Goal: Information Seeking & Learning: Learn about a topic

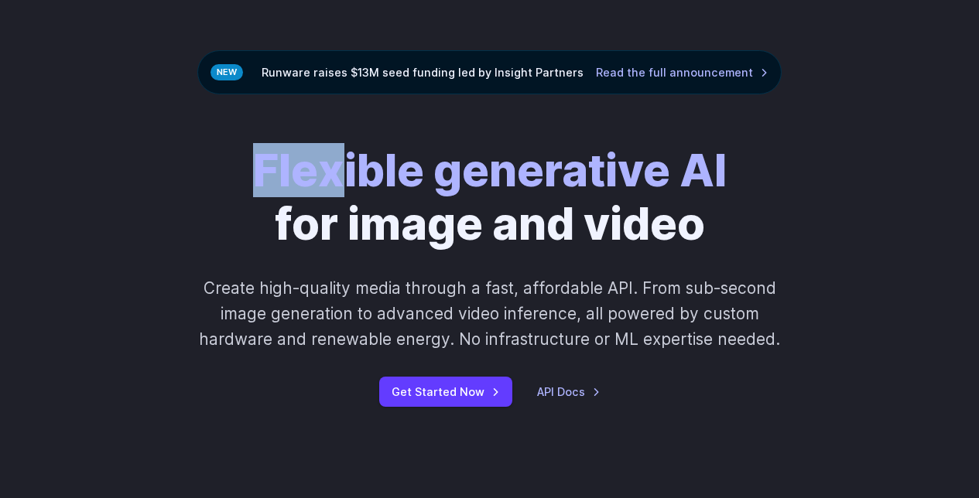
scroll to position [60, 0]
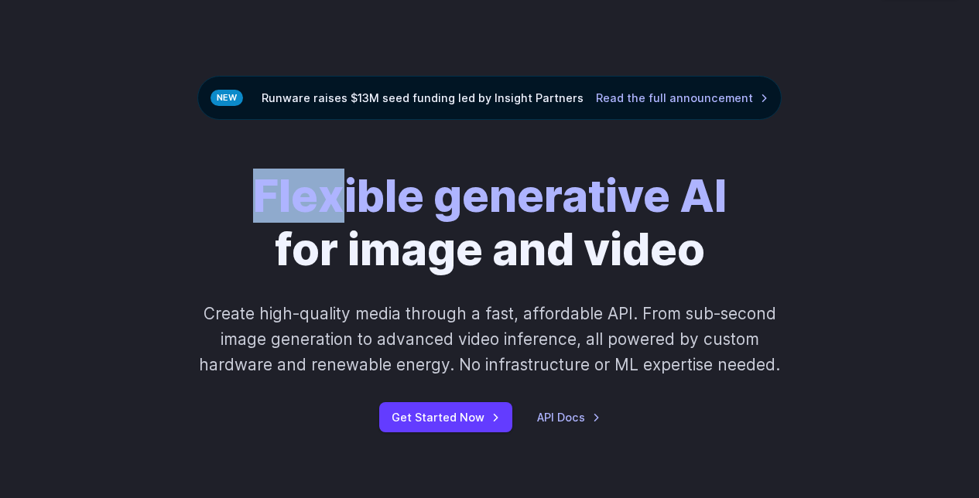
drag, startPoint x: 479, startPoint y: 91, endPoint x: 570, endPoint y: 201, distance: 142.8
click at [567, 188] on strong "Flexible generative AI" at bounding box center [489, 196] width 473 height 54
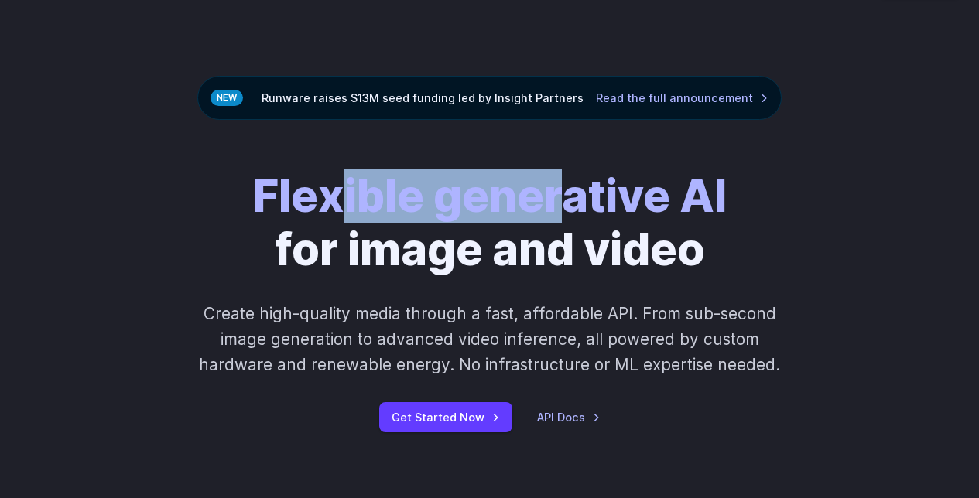
click at [570, 212] on strong "Flexible generative AI" at bounding box center [489, 196] width 473 height 54
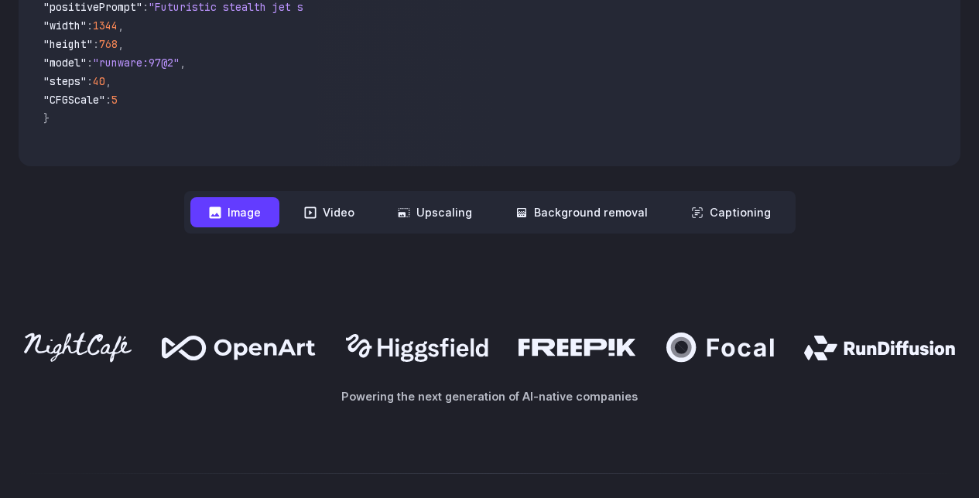
scroll to position [856, 0]
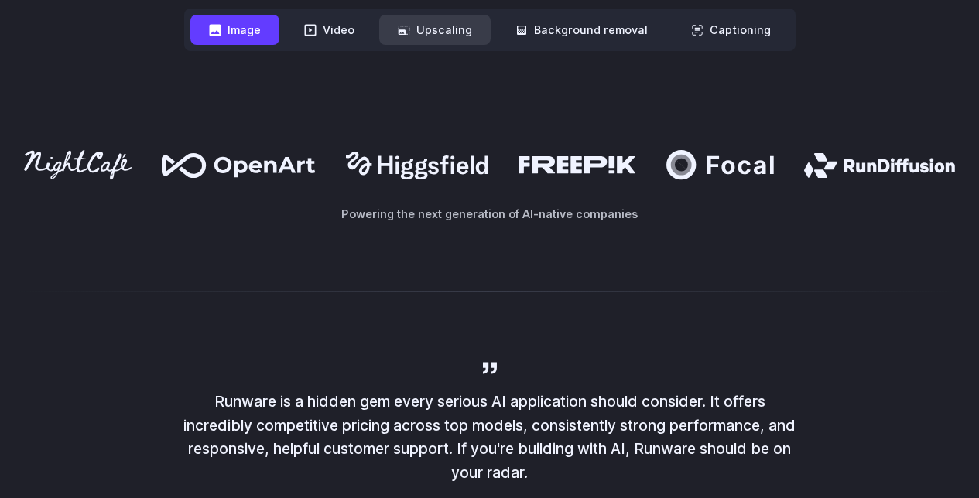
click at [431, 39] on button "Upscaling" at bounding box center [434, 30] width 111 height 30
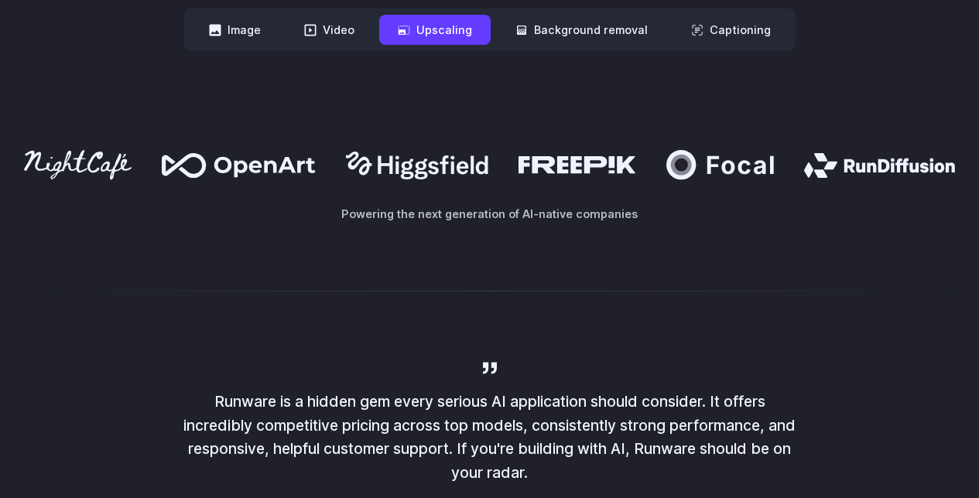
click at [220, 30] on icon at bounding box center [215, 30] width 12 height 12
drag, startPoint x: 214, startPoint y: 401, endPoint x: 540, endPoint y: 473, distance: 333.7
click at [539, 475] on p "Runware is a hidden gem every serious AI application should consider. It offers…" at bounding box center [489, 437] width 619 height 95
click at [540, 473] on p "Runware is a hidden gem every serious AI application should consider. It offers…" at bounding box center [489, 437] width 619 height 95
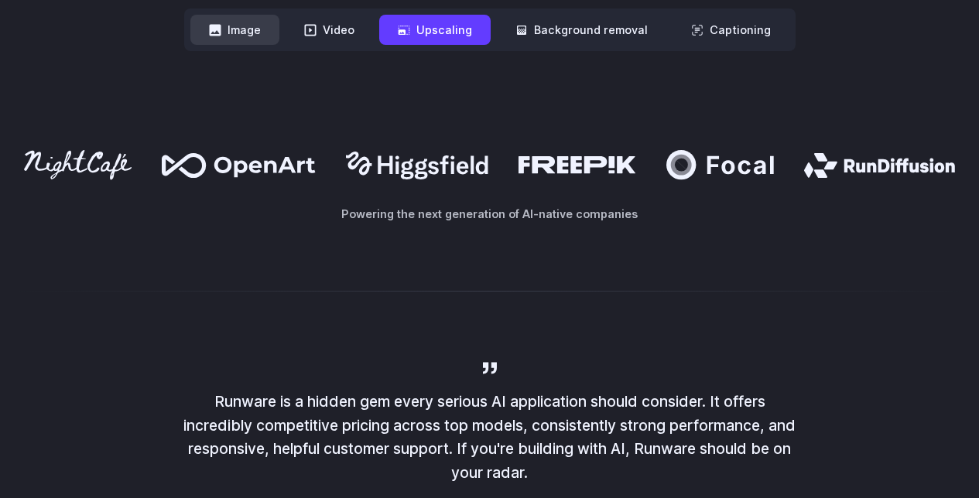
click at [252, 40] on button "Image" at bounding box center [234, 30] width 89 height 30
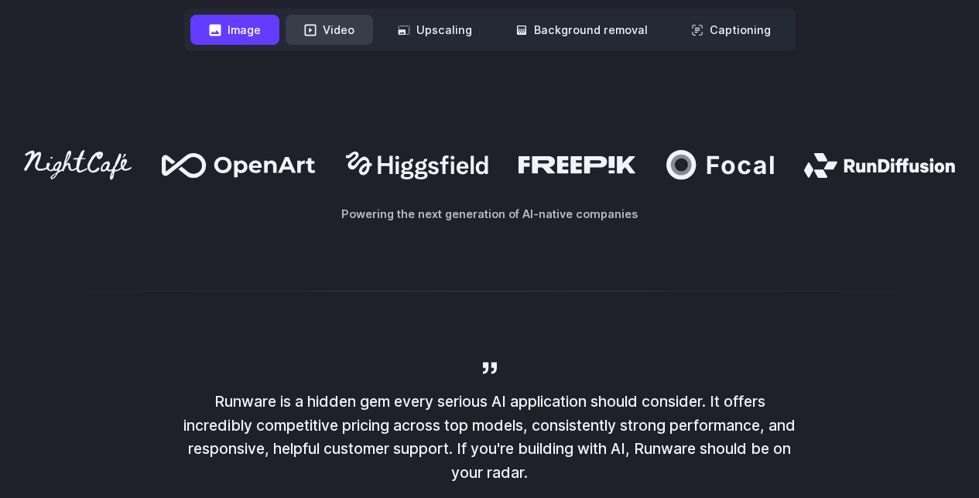
click at [338, 39] on button "Video" at bounding box center [328, 30] width 87 height 30
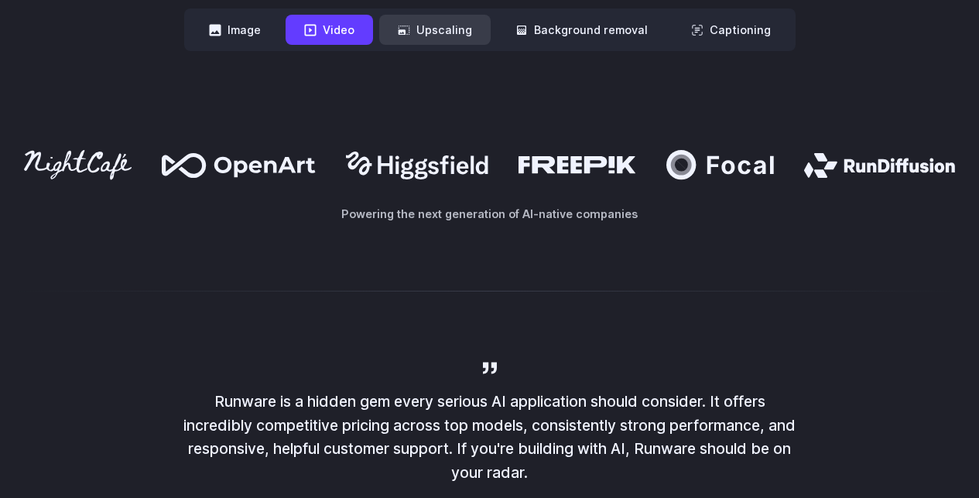
click at [423, 36] on button "Upscaling" at bounding box center [434, 30] width 111 height 30
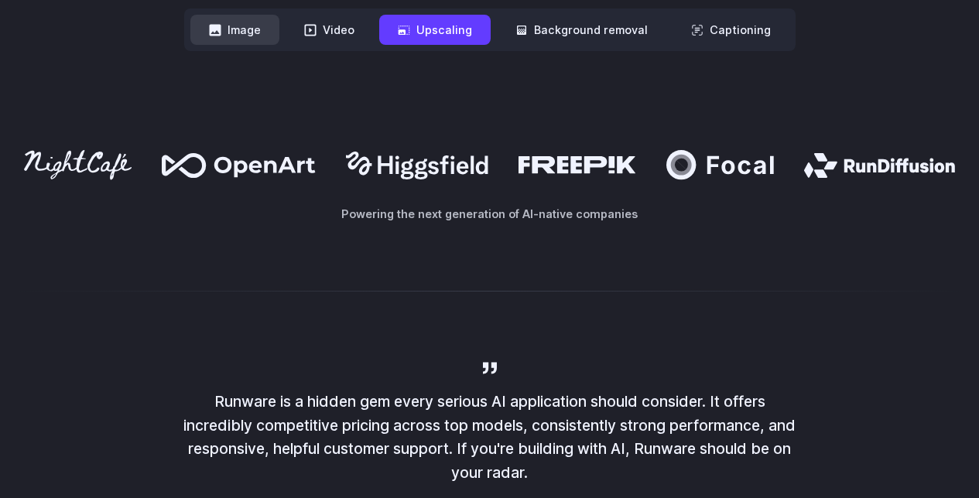
click at [241, 43] on button "Image" at bounding box center [234, 30] width 89 height 30
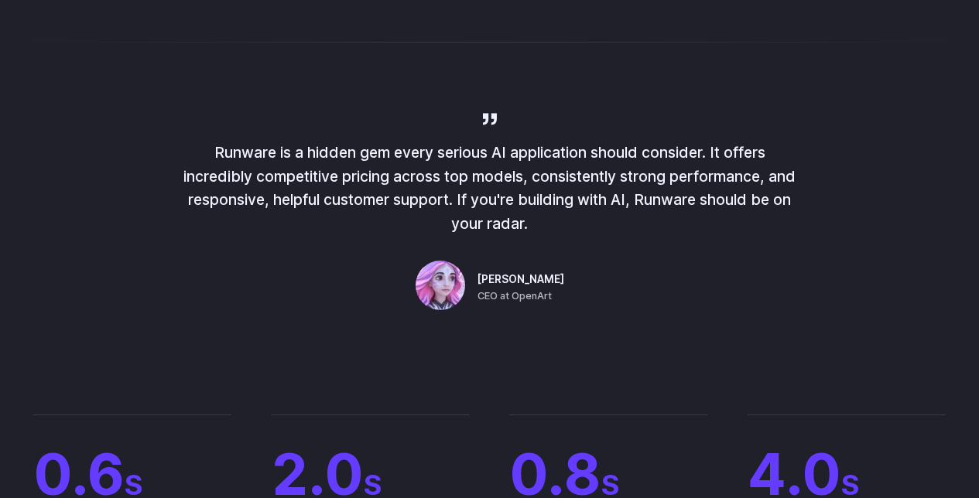
scroll to position [1157, 0]
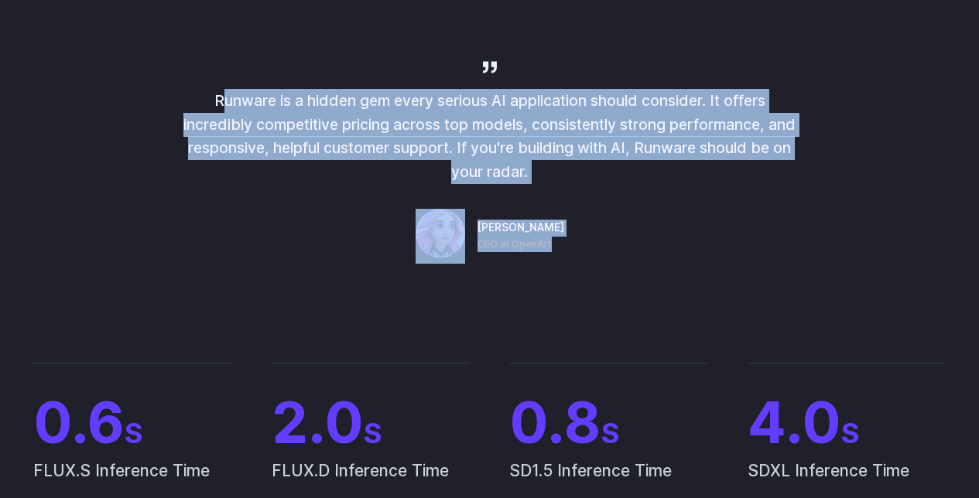
drag, startPoint x: 213, startPoint y: 102, endPoint x: 582, endPoint y: 250, distance: 397.5
click at [582, 250] on div "Runware is a hidden gem every serious AI application should consider. It offers…" at bounding box center [489, 161] width 619 height 206
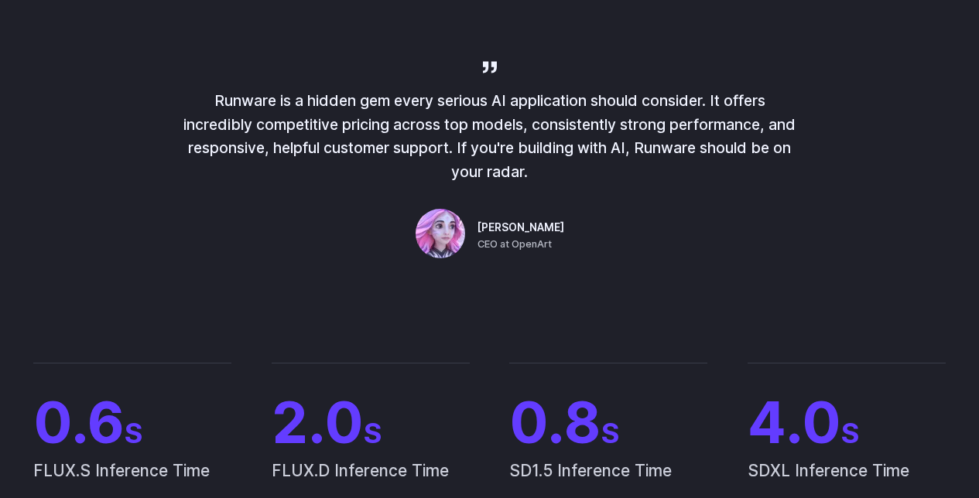
click at [583, 251] on div "Runware is a hidden gem every serious AI application should consider. It offers…" at bounding box center [489, 161] width 619 height 206
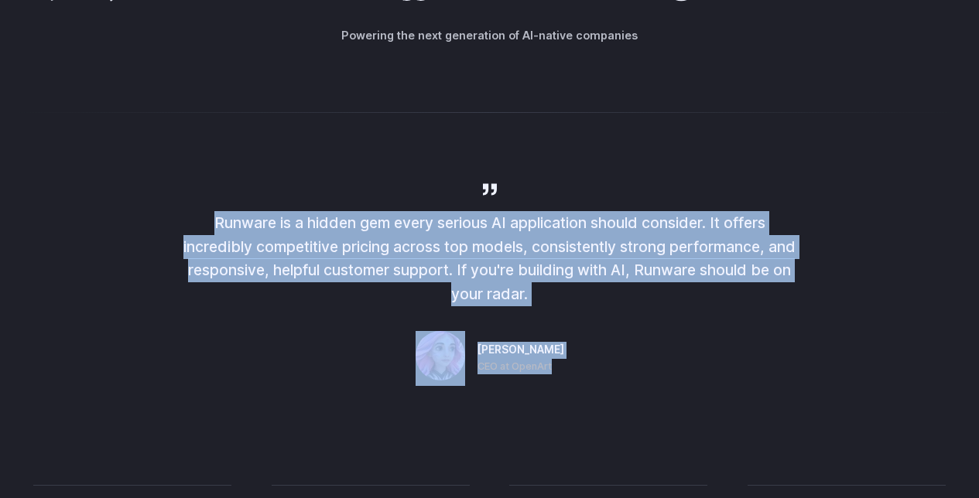
scroll to position [989, 0]
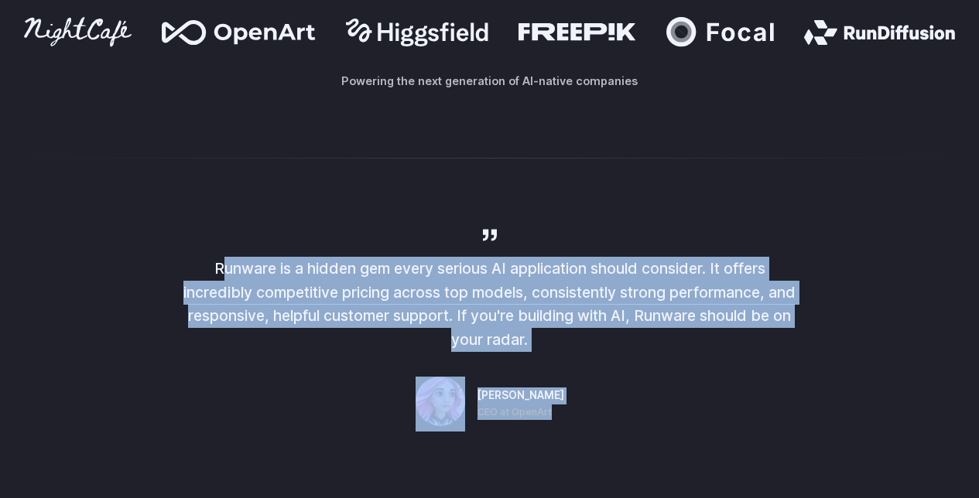
drag, startPoint x: 583, startPoint y: 258, endPoint x: 213, endPoint y: 270, distance: 370.0
click at [213, 270] on div "Runware is a hidden gem every serious AI application should consider. It offers…" at bounding box center [489, 329] width 619 height 206
click at [214, 270] on p "Runware is a hidden gem every serious AI application should consider. It offers…" at bounding box center [489, 304] width 619 height 95
drag, startPoint x: 215, startPoint y: 268, endPoint x: 594, endPoint y: 427, distance: 411.2
click at [594, 427] on div "Runware is a hidden gem every serious AI application should consider. It offers…" at bounding box center [489, 329] width 619 height 206
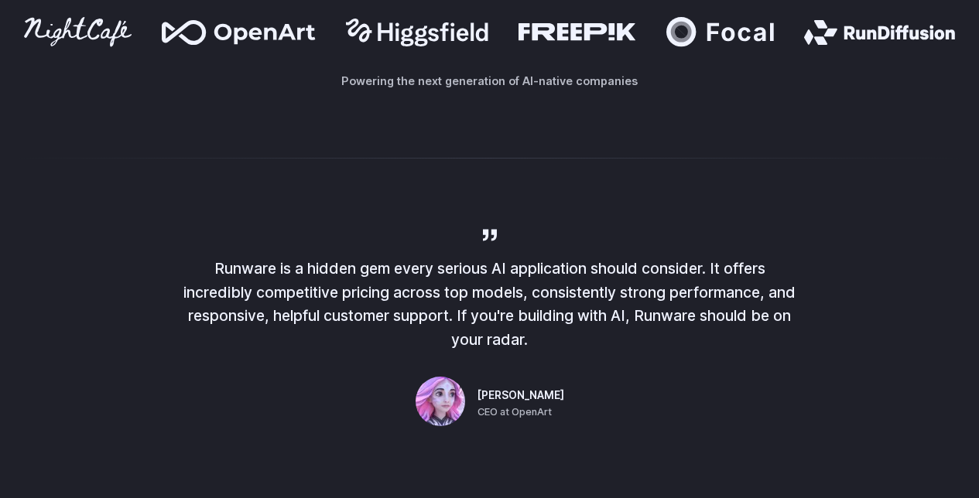
click at [593, 424] on div "Runware is a hidden gem every serious AI application should consider. It offers…" at bounding box center [489, 329] width 619 height 206
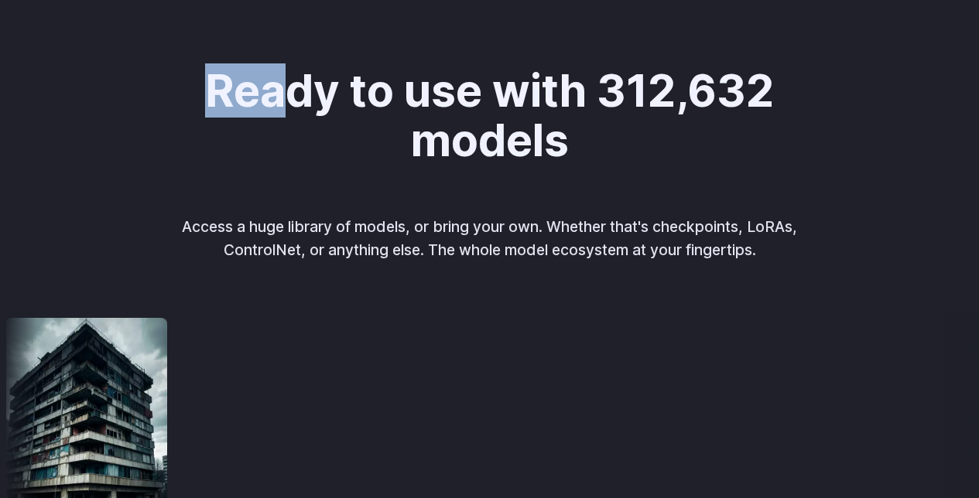
scroll to position [1717, 0]
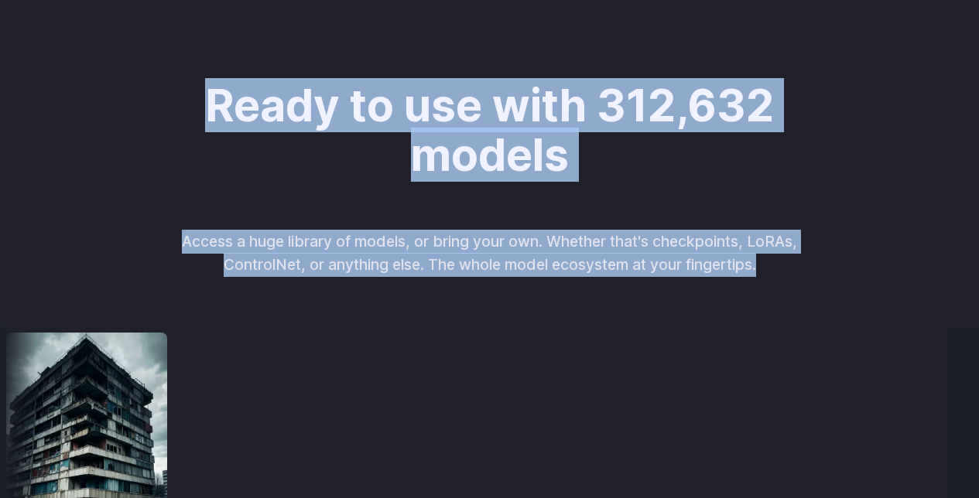
drag, startPoint x: 206, startPoint y: 85, endPoint x: 760, endPoint y: 299, distance: 594.6
drag, startPoint x: 758, startPoint y: 277, endPoint x: 203, endPoint y: 114, distance: 578.7
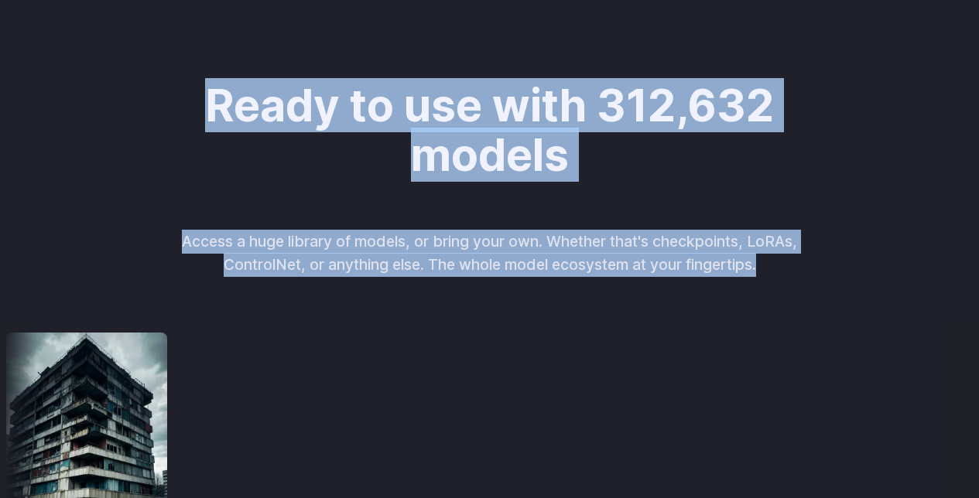
click at [204, 111] on h2 "Ready to use with 312,632 models" at bounding box center [489, 130] width 589 height 98
drag, startPoint x: 204, startPoint y: 104, endPoint x: 777, endPoint y: 285, distance: 601.1
drag, startPoint x: 690, startPoint y: 254, endPoint x: 200, endPoint y: 108, distance: 511.0
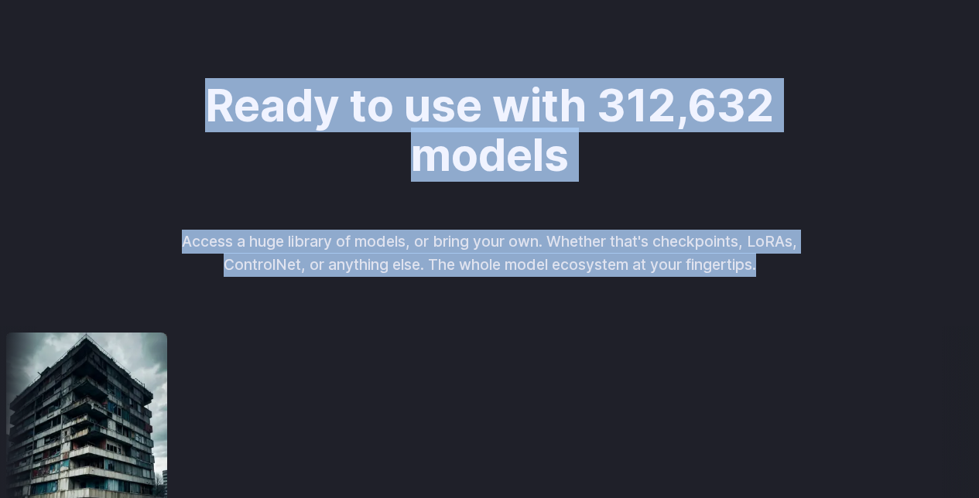
click at [200, 108] on div "Ready to use with 312,632 models Access a huge library of models, or bring your…" at bounding box center [489, 179] width 761 height 196
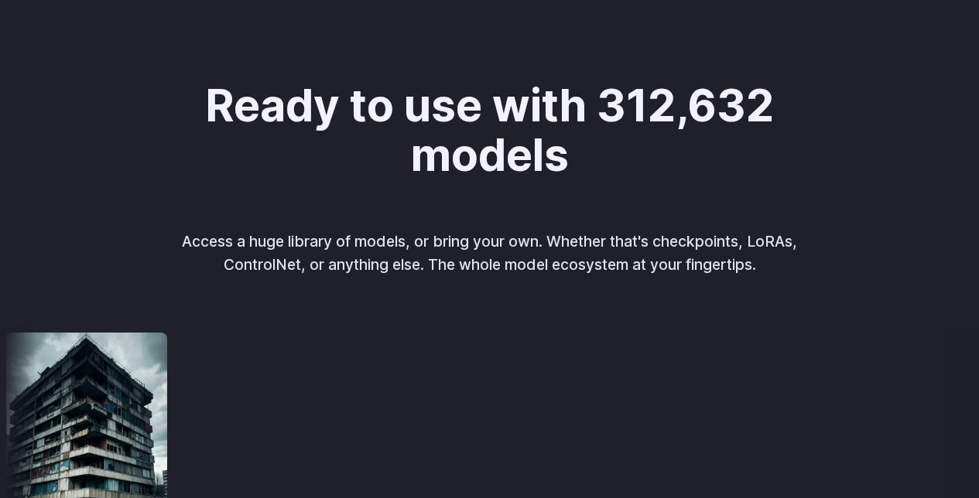
click at [203, 108] on h2 "Ready to use with 312,632 models" at bounding box center [489, 130] width 589 height 98
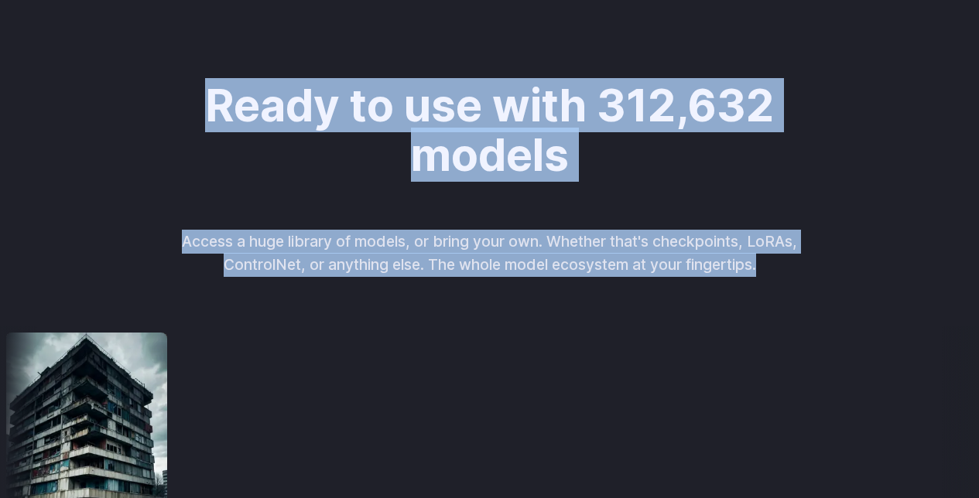
drag, startPoint x: 210, startPoint y: 107, endPoint x: 761, endPoint y: 283, distance: 579.1
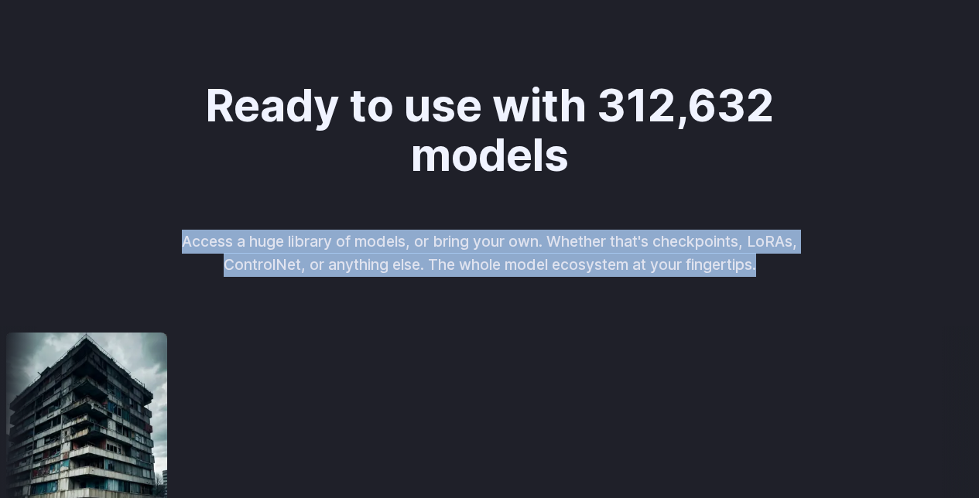
drag, startPoint x: 759, startPoint y: 271, endPoint x: 182, endPoint y: 237, distance: 578.1
click at [182, 237] on p "Access a huge library of models, or bring your own. Whether that's checkpoints,…" at bounding box center [490, 253] width 644 height 47
drag, startPoint x: 180, startPoint y: 242, endPoint x: 763, endPoint y: 263, distance: 582.9
click at [763, 263] on p "Access a huge library of models, or bring your own. Whether that's checkpoints,…" at bounding box center [490, 253] width 644 height 47
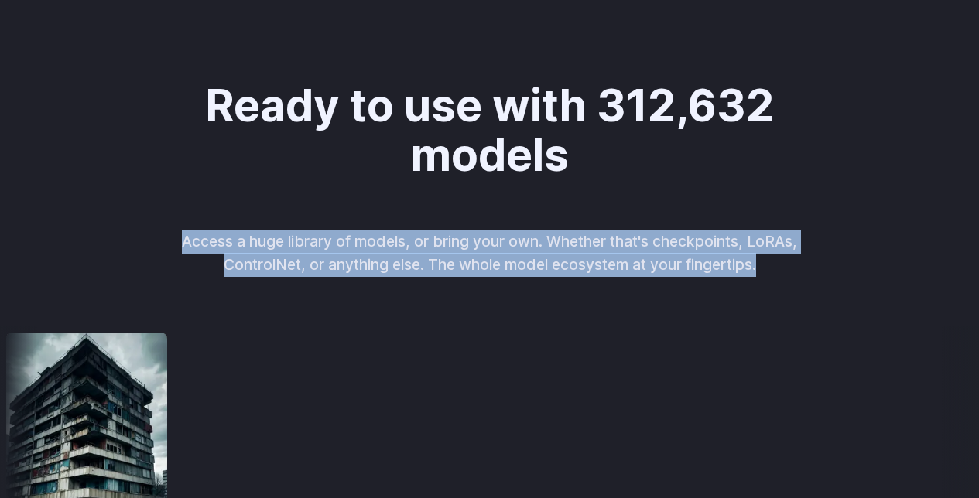
click at [762, 262] on p "Access a huge library of models, or bring your own. Whether that's checkpoints,…" at bounding box center [490, 253] width 644 height 47
drag, startPoint x: 768, startPoint y: 267, endPoint x: 128, endPoint y: 228, distance: 641.7
click at [128, 228] on div "Ready to use with 312,632 models Access a huge library of models, or bring your…" at bounding box center [489, 179] width 761 height 196
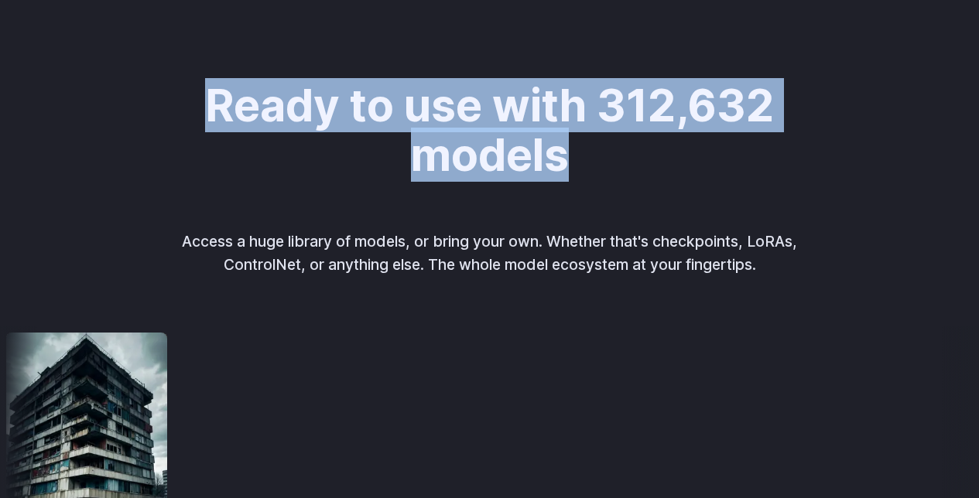
drag, startPoint x: 434, startPoint y: 159, endPoint x: 202, endPoint y: 130, distance: 233.8
click at [164, 120] on div "Ready to use with 312,632 models Access a huge library of models, or bring your…" at bounding box center [489, 179] width 761 height 196
click at [212, 135] on h2 "Ready to use with 312,632 models" at bounding box center [489, 130] width 589 height 98
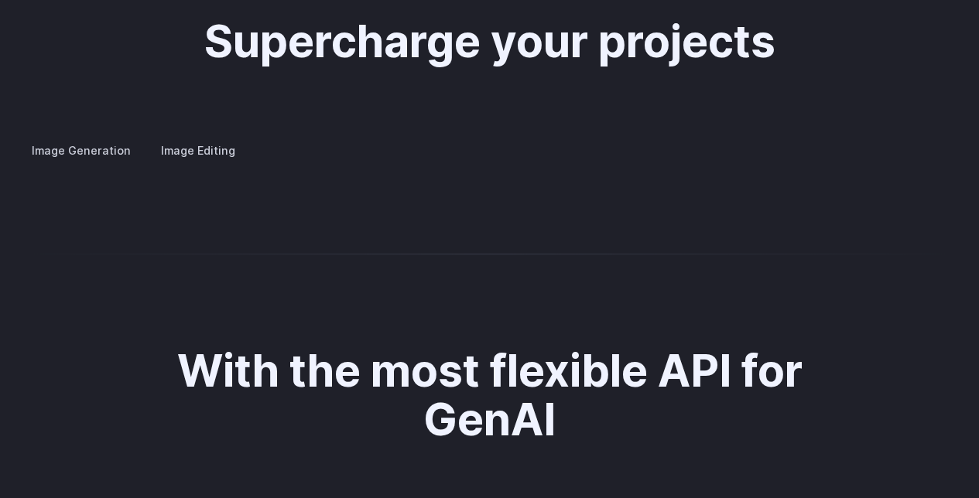
scroll to position [2946, 0]
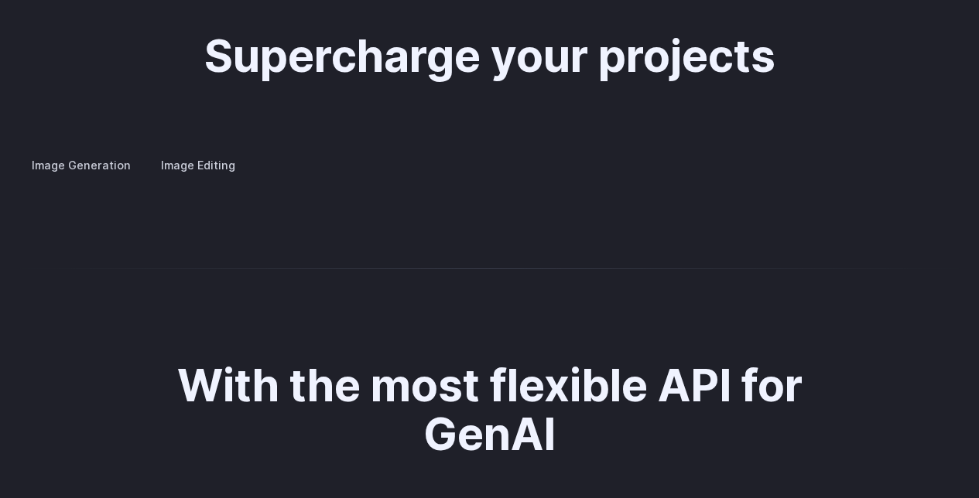
click at [0, 0] on summary "Concept design" at bounding box center [0, 0] width 0 height 0
click at [0, 0] on summary "Custom avatars" at bounding box center [0, 0] width 0 height 0
click at [222, 152] on label "Image Editing" at bounding box center [198, 165] width 101 height 27
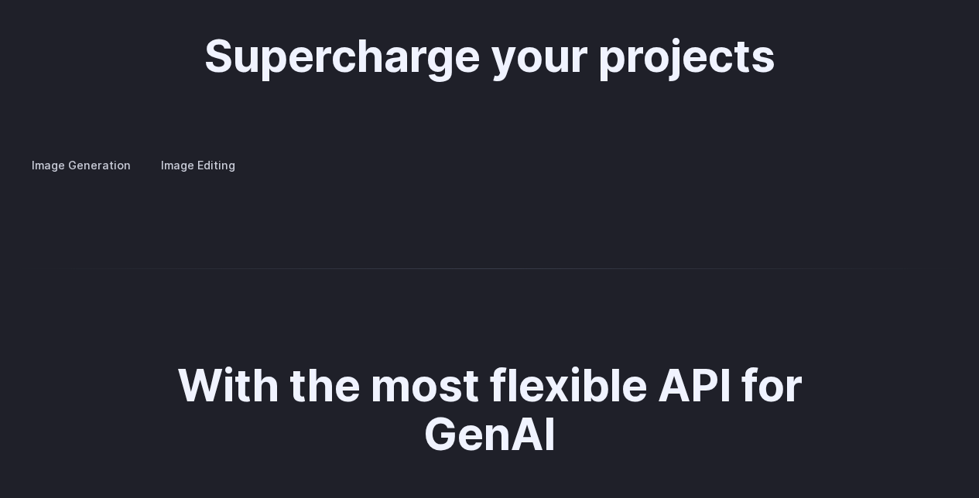
click at [55, 152] on label "Image Generation" at bounding box center [81, 165] width 125 height 27
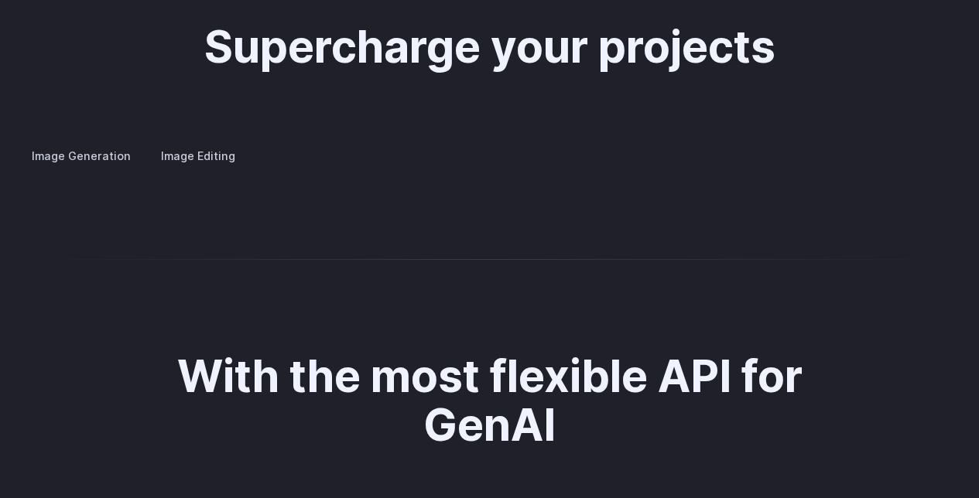
scroll to position [2960, 0]
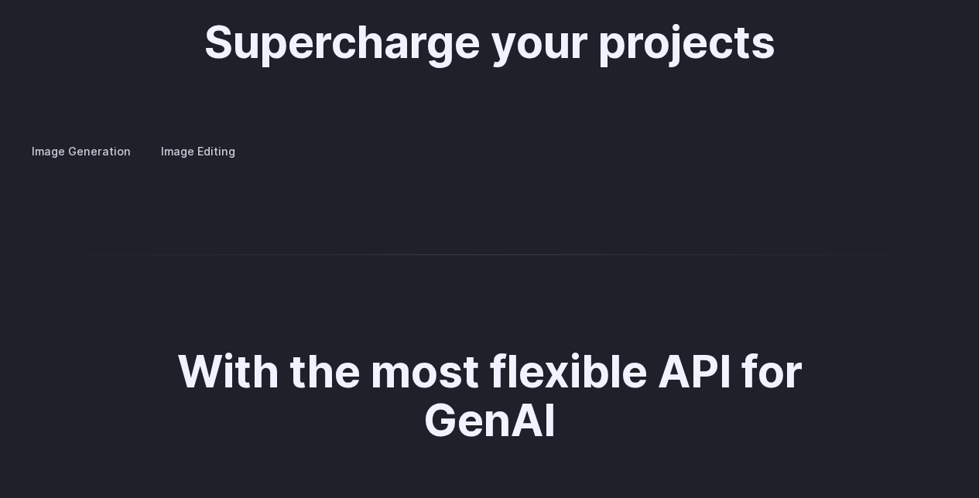
drag, startPoint x: 32, startPoint y: 220, endPoint x: 119, endPoint y: 240, distance: 88.8
click at [0, 0] on p "Create avatars in any style you desire – whether abstract, cartoonish, or reali…" at bounding box center [0, 0] width 0 height 0
drag, startPoint x: 78, startPoint y: 231, endPoint x: 22, endPoint y: 188, distance: 70.6
click at [0, 0] on details "Custom avatars Create avatars in any style you desire – whether abstract, carto…" at bounding box center [0, 0] width 0 height 0
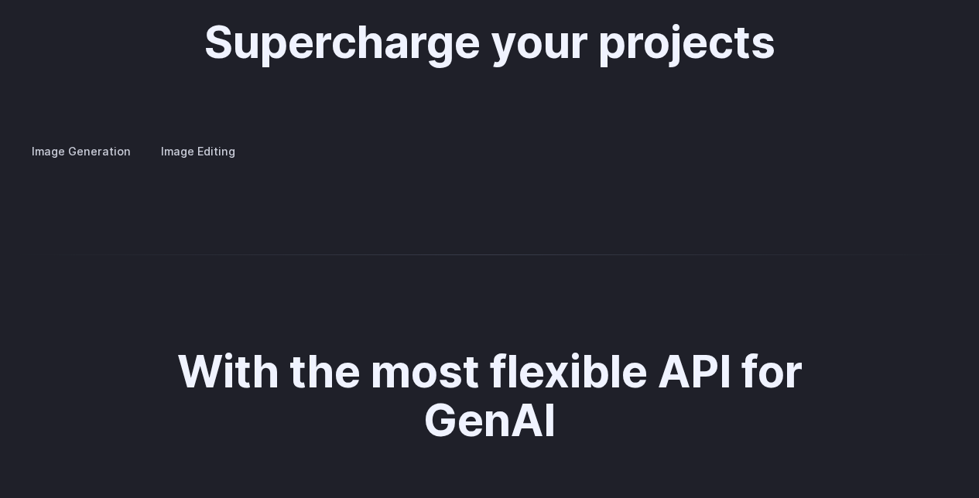
click at [0, 0] on details "Custom avatars Create avatars in any style you desire – whether abstract, carto…" at bounding box center [0, 0] width 0 height 0
drag, startPoint x: 84, startPoint y: 244, endPoint x: 25, endPoint y: 183, distance: 84.8
click at [0, 0] on details "Custom avatars Create avatars in any style you desire – whether abstract, carto…" at bounding box center [0, 0] width 0 height 0
click at [0, 0] on h3 "Custom avatars" at bounding box center [0, 0] width 0 height 0
drag, startPoint x: 34, startPoint y: 188, endPoint x: 101, endPoint y: 235, distance: 82.2
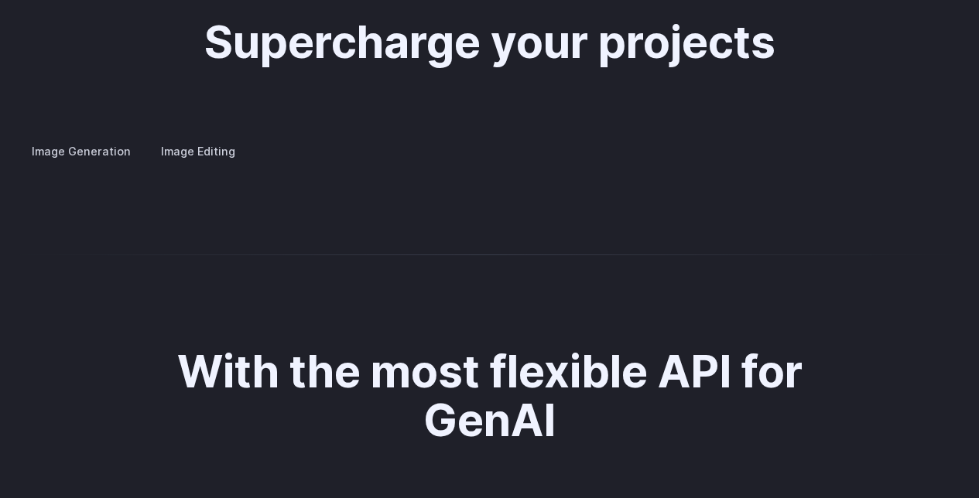
click at [0, 0] on details "Custom avatars Create avatars in any style you desire – whether abstract, carto…" at bounding box center [0, 0] width 0 height 0
click at [0, 0] on p "Create avatars in any style you desire – whether abstract, cartoonish, or reali…" at bounding box center [0, 0] width 0 height 0
drag, startPoint x: 87, startPoint y: 244, endPoint x: 0, endPoint y: 173, distance: 112.6
click at [0, 161] on div "Supercharge your projects Image Generation Image Editing Custom avatars Create …" at bounding box center [489, 89] width 979 height 143
click at [13, 161] on div "Supercharge your projects Image Generation Image Editing Custom avatars Create …" at bounding box center [489, 89] width 979 height 143
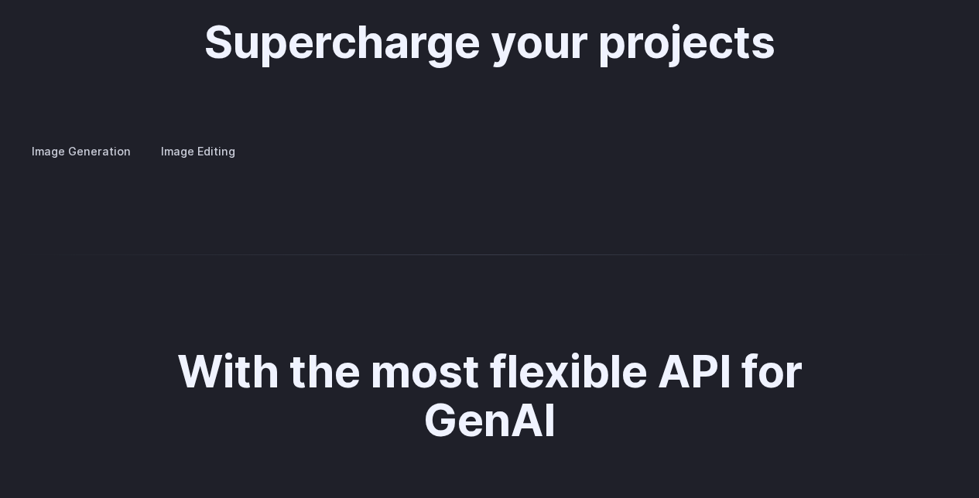
drag, startPoint x: 28, startPoint y: 188, endPoint x: 112, endPoint y: 242, distance: 100.2
click at [0, 0] on details "Custom avatars Create avatars in any style you desire – whether abstract, carto…" at bounding box center [0, 0] width 0 height 0
click at [0, 0] on p "Create avatars in any style you desire – whether abstract, cartoonish, or reali…" at bounding box center [0, 0] width 0 height 0
drag, startPoint x: 97, startPoint y: 247, endPoint x: 2, endPoint y: 193, distance: 108.4
click at [2, 161] on div "Supercharge your projects Image Generation Image Editing Custom avatars Create …" at bounding box center [489, 89] width 979 height 143
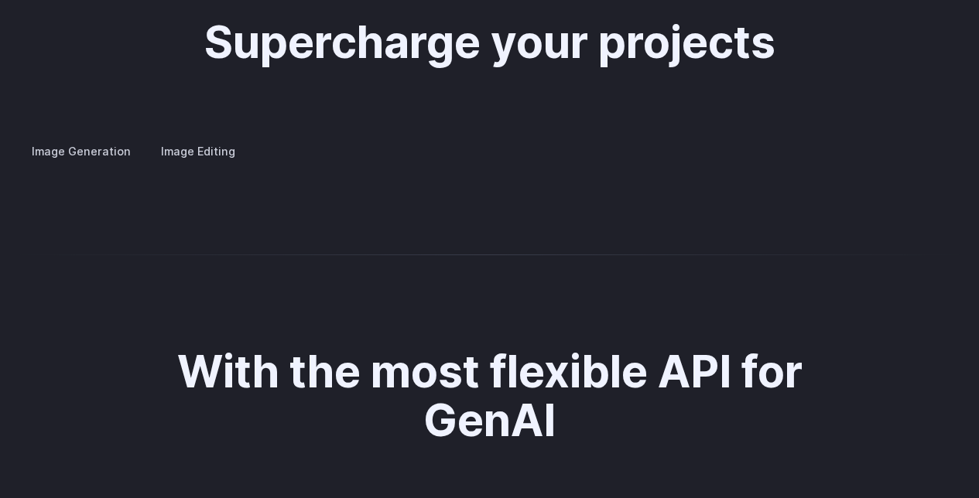
click at [2, 161] on div "Supercharge your projects Image Generation Image Editing Custom avatars Create …" at bounding box center [489, 89] width 979 height 143
drag, startPoint x: 87, startPoint y: 237, endPoint x: 32, endPoint y: 179, distance: 81.0
click at [0, 0] on details "Custom avatars Create avatars in any style you desire – whether abstract, carto…" at bounding box center [0, 0] width 0 height 0
click at [187, 138] on label "Image Editing" at bounding box center [198, 151] width 101 height 27
click at [42, 138] on label "Image Generation" at bounding box center [81, 151] width 125 height 27
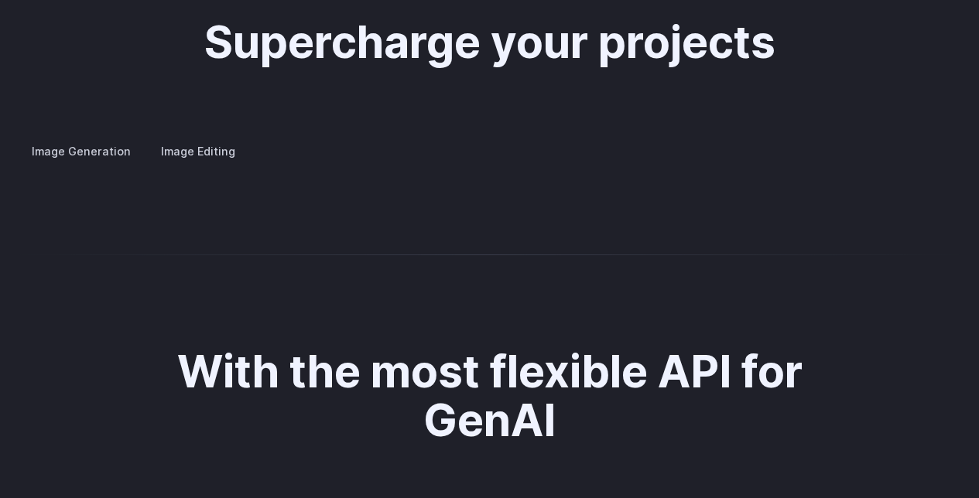
click at [0, 0] on summary "Custom avatars" at bounding box center [0, 0] width 0 height 0
drag, startPoint x: 30, startPoint y: 189, endPoint x: 93, endPoint y: 243, distance: 82.8
click at [0, 0] on details "Custom avatars Create avatars in any style you desire – whether abstract, carto…" at bounding box center [0, 0] width 0 height 0
click at [0, 0] on p "Create avatars in any style you desire – whether abstract, cartoonish, or reali…" at bounding box center [0, 0] width 0 height 0
click at [180, 138] on label "Image Editing" at bounding box center [198, 151] width 101 height 27
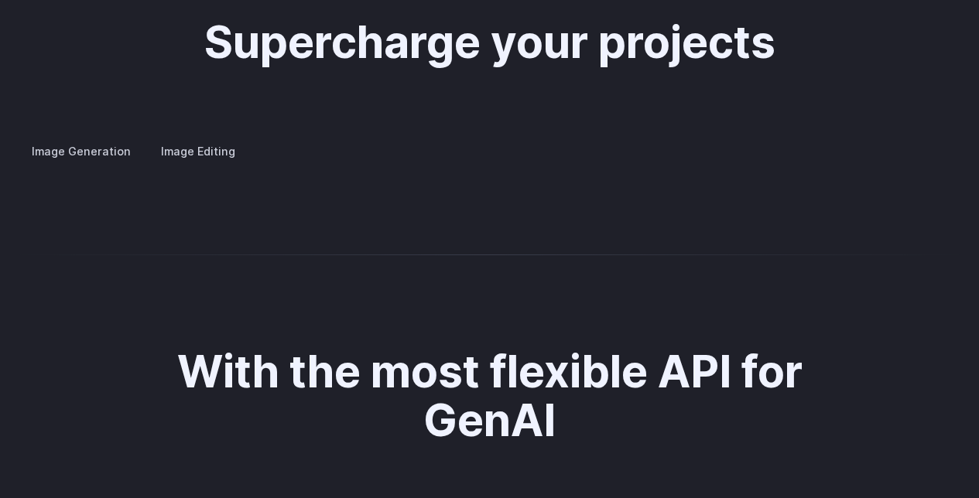
click at [85, 141] on label "Image Generation" at bounding box center [81, 151] width 125 height 27
click at [169, 138] on label "Image Editing" at bounding box center [198, 151] width 101 height 27
click at [83, 138] on label "Image Generation" at bounding box center [81, 151] width 125 height 27
click at [196, 138] on label "Image Editing" at bounding box center [198, 151] width 101 height 27
click at [83, 138] on label "Image Generation" at bounding box center [81, 151] width 125 height 27
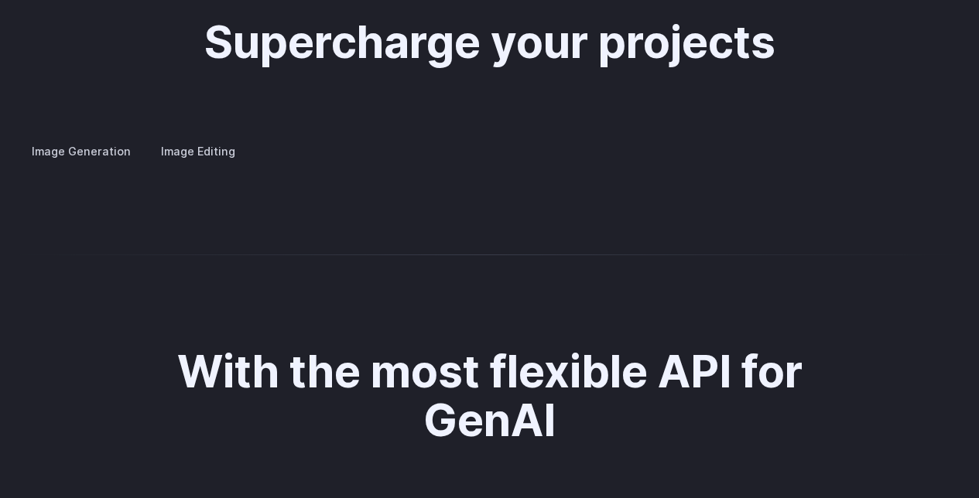
click at [177, 148] on div "Image Generation Image Editing Custom avatars Create avatars in any style you d…" at bounding box center [489, 152] width 941 height 20
click at [182, 139] on label "Image Editing" at bounding box center [198, 151] width 101 height 27
click at [102, 145] on label "Image Generation" at bounding box center [81, 151] width 125 height 27
click at [174, 138] on label "Image Editing" at bounding box center [198, 151] width 101 height 27
click at [101, 138] on label "Image Generation" at bounding box center [81, 151] width 125 height 27
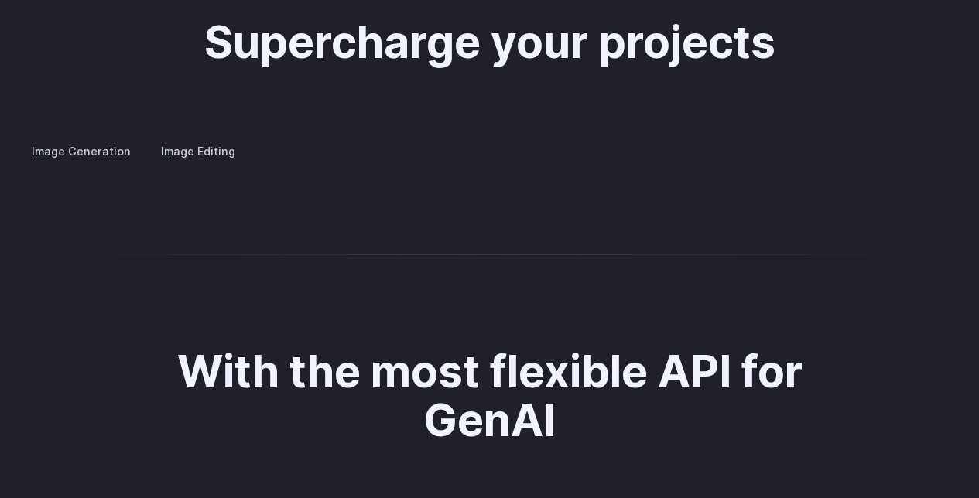
click at [186, 138] on label "Image Editing" at bounding box center [198, 151] width 101 height 27
click at [80, 138] on label "Image Generation" at bounding box center [81, 151] width 125 height 27
click at [169, 147] on div "Image Generation Image Editing Custom avatars Create avatars in any style you d…" at bounding box center [489, 152] width 941 height 20
click at [174, 141] on label "Image Editing" at bounding box center [198, 151] width 101 height 27
click at [109, 138] on label "Image Generation" at bounding box center [81, 151] width 125 height 27
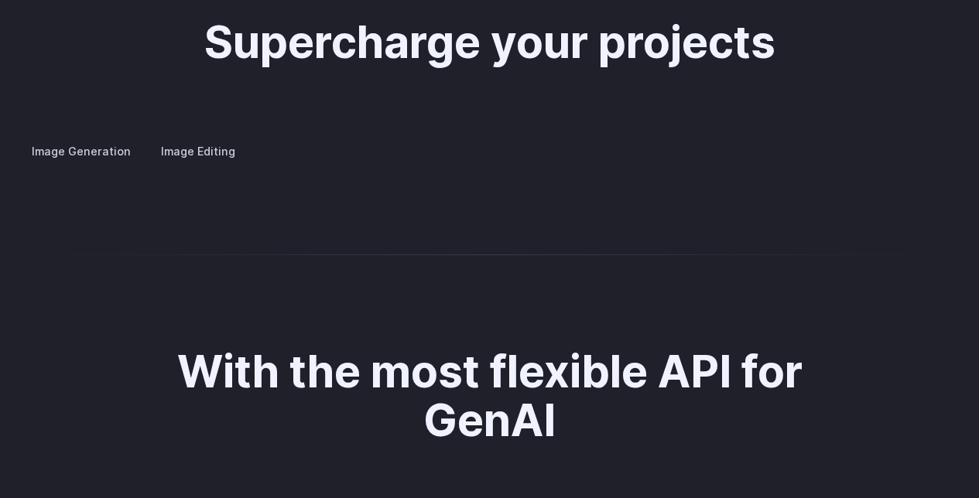
click at [166, 138] on label "Image Editing" at bounding box center [198, 151] width 101 height 27
click at [99, 138] on label "Image Generation" at bounding box center [81, 151] width 125 height 27
click at [183, 138] on label "Image Editing" at bounding box center [198, 151] width 101 height 27
click at [82, 142] on label "Image Generation" at bounding box center [81, 151] width 125 height 27
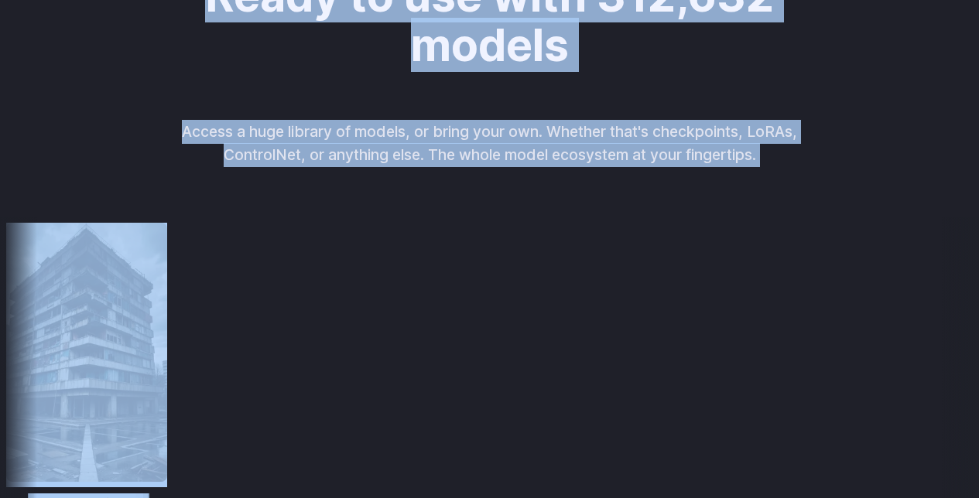
scroll to position [1267, 0]
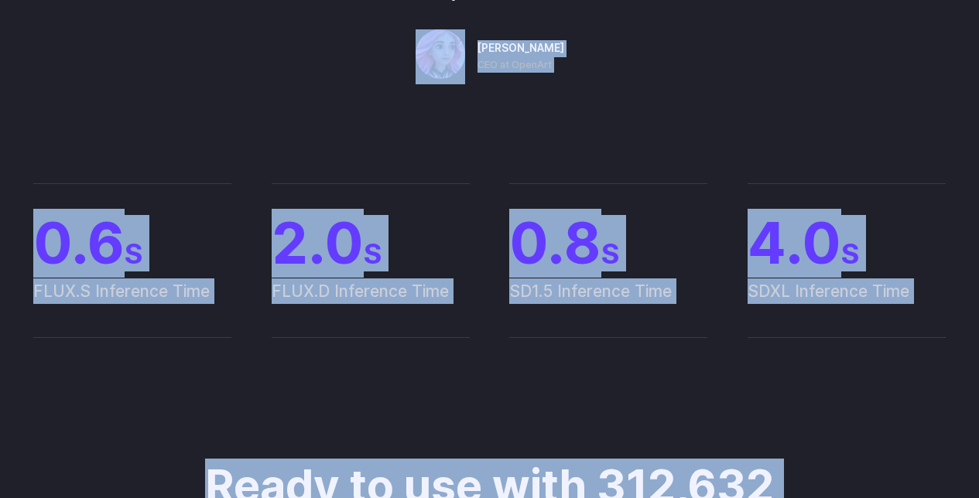
drag, startPoint x: 213, startPoint y: 29, endPoint x: 400, endPoint y: 48, distance: 188.2
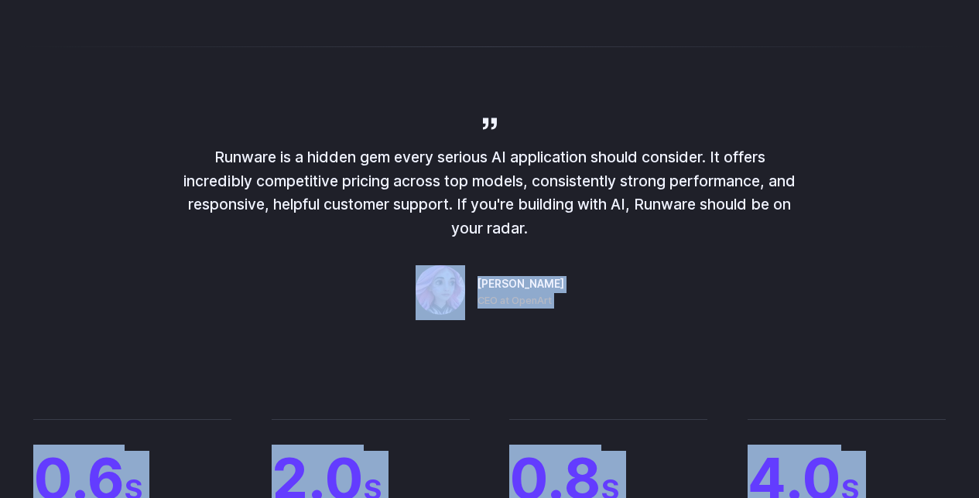
scroll to position [1099, 0]
drag, startPoint x: 214, startPoint y: 161, endPoint x: 540, endPoint y: 228, distance: 333.3
click at [540, 228] on p "Runware is a hidden gem every serious AI application should consider. It offers…" at bounding box center [489, 193] width 619 height 95
click at [419, 181] on p "Runware is a hidden gem every serious AI application should consider. It offers…" at bounding box center [489, 193] width 619 height 95
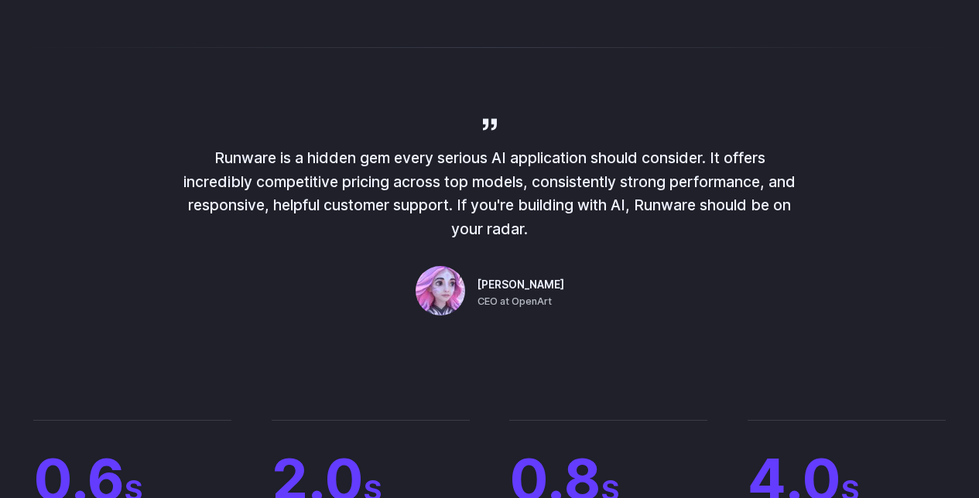
drag, startPoint x: 215, startPoint y: 157, endPoint x: 534, endPoint y: 238, distance: 328.9
click at [534, 238] on p "Runware is a hidden gem every serious AI application should consider. It offers…" at bounding box center [489, 193] width 619 height 95
click at [331, 183] on p "Runware is a hidden gem every serious AI application should consider. It offers…" at bounding box center [489, 193] width 619 height 95
drag, startPoint x: 213, startPoint y: 154, endPoint x: 536, endPoint y: 238, distance: 334.2
click at [536, 238] on p "Runware is a hidden gem every serious AI application should consider. It offers…" at bounding box center [489, 193] width 619 height 95
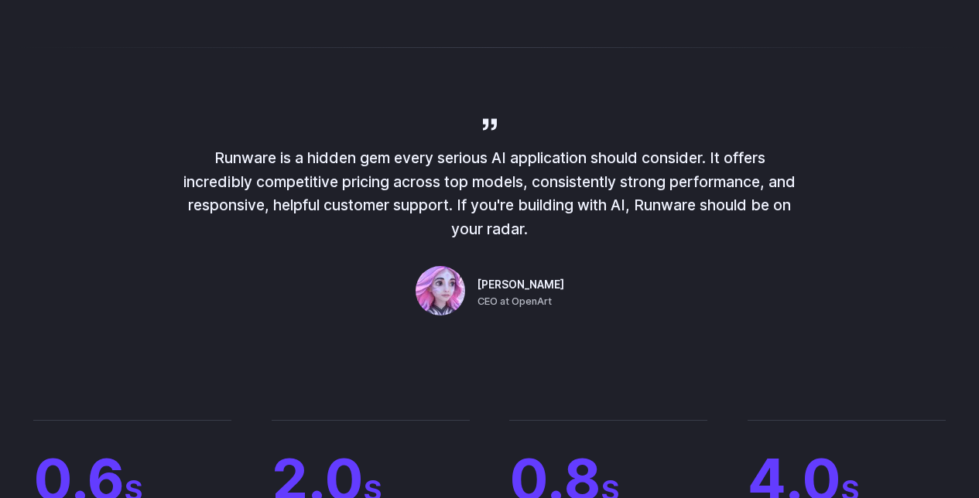
click at [536, 238] on p "Runware is a hidden gem every serious AI application should consider. It offers…" at bounding box center [489, 193] width 619 height 95
drag, startPoint x: 212, startPoint y: 155, endPoint x: 539, endPoint y: 241, distance: 338.3
click at [539, 241] on p "Runware is a hidden gem every serious AI application should consider. It offers…" at bounding box center [489, 193] width 619 height 95
click at [514, 229] on p "Runware is a hidden gem every serious AI application should consider. It offers…" at bounding box center [489, 193] width 619 height 95
drag, startPoint x: 212, startPoint y: 156, endPoint x: 560, endPoint y: 224, distance: 354.7
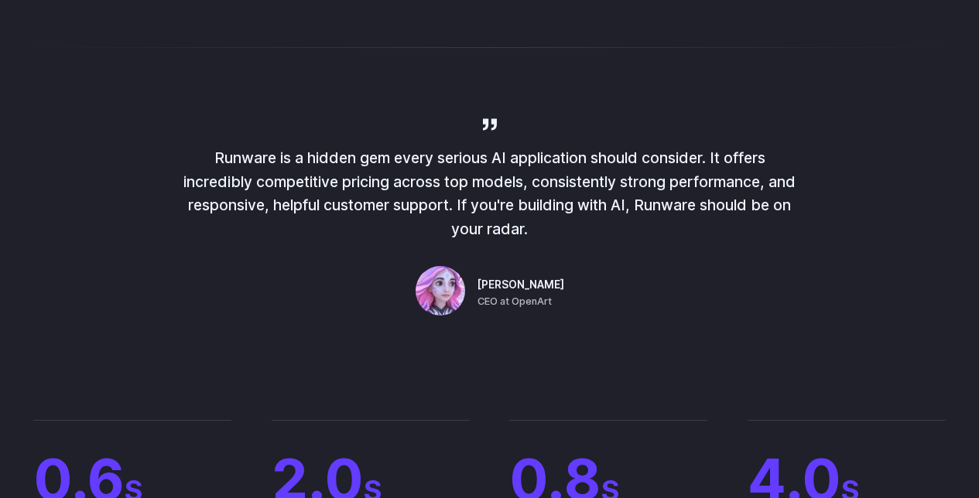
click at [560, 224] on p "Runware is a hidden gem every serious AI application should consider. It offers…" at bounding box center [489, 193] width 619 height 95
drag, startPoint x: 214, startPoint y: 157, endPoint x: 596, endPoint y: 241, distance: 391.3
click at [596, 241] on p "Runware is a hidden gem every serious AI application should consider. It offers…" at bounding box center [489, 193] width 619 height 95
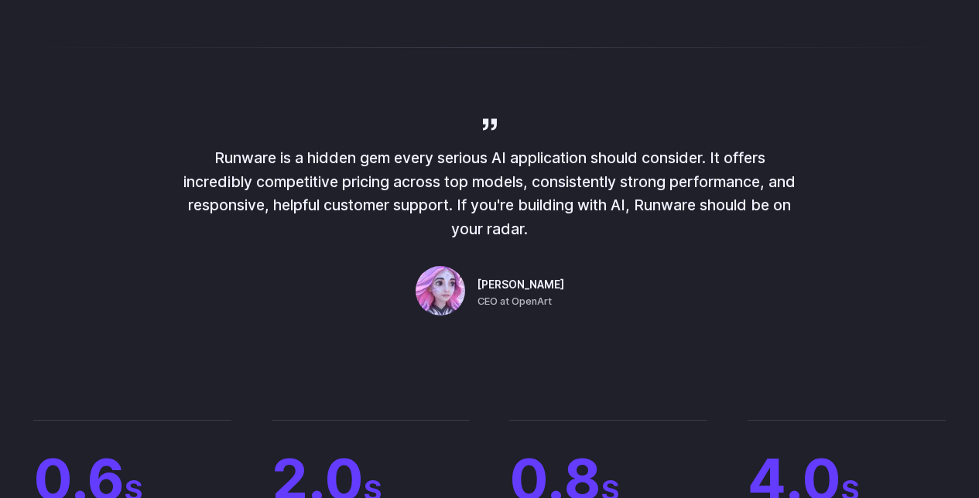
drag, startPoint x: 215, startPoint y: 158, endPoint x: 371, endPoint y: 220, distance: 167.6
click at [371, 220] on p "Runware is a hidden gem every serious AI application should consider. It offers…" at bounding box center [489, 193] width 619 height 95
drag, startPoint x: 212, startPoint y: 155, endPoint x: 535, endPoint y: 235, distance: 333.0
click at [535, 235] on p "Runware is a hidden gem every serious AI application should consider. It offers…" at bounding box center [489, 193] width 619 height 95
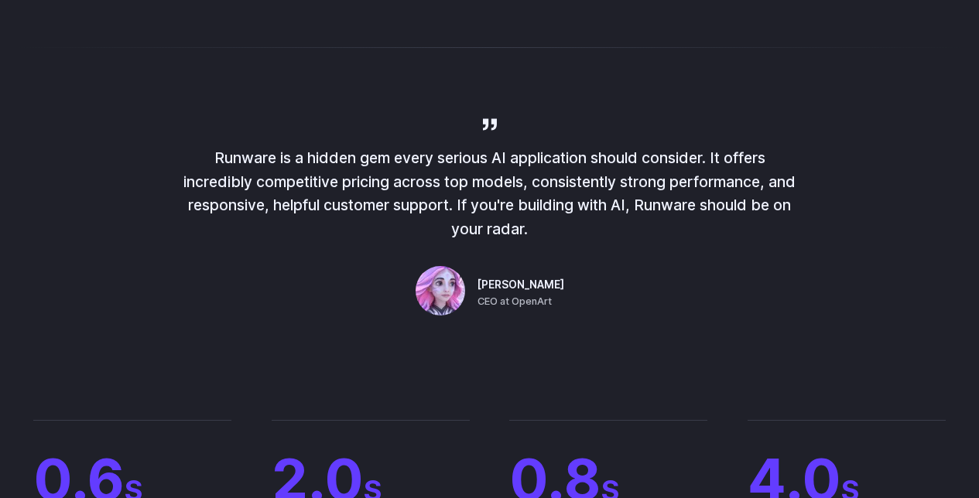
drag, startPoint x: 211, startPoint y: 155, endPoint x: 542, endPoint y: 235, distance: 340.5
click at [542, 235] on p "Runware is a hidden gem every serious AI application should consider. It offers…" at bounding box center [489, 193] width 619 height 95
